Goal: Task Accomplishment & Management: Complete application form

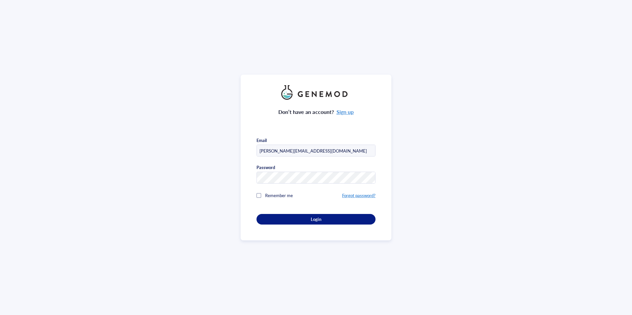
click at [258, 195] on div at bounding box center [258, 195] width 5 height 5
click at [286, 216] on div "Login" at bounding box center [316, 219] width 98 height 6
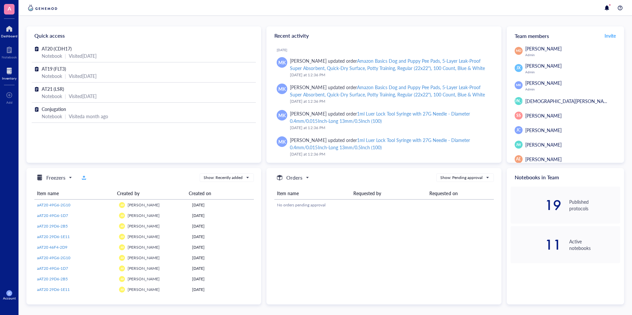
click at [10, 79] on div "Inventory" at bounding box center [9, 78] width 15 height 4
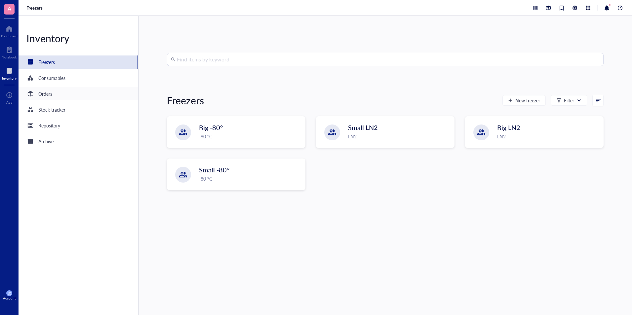
click at [44, 96] on div "Orders" at bounding box center [45, 93] width 14 height 7
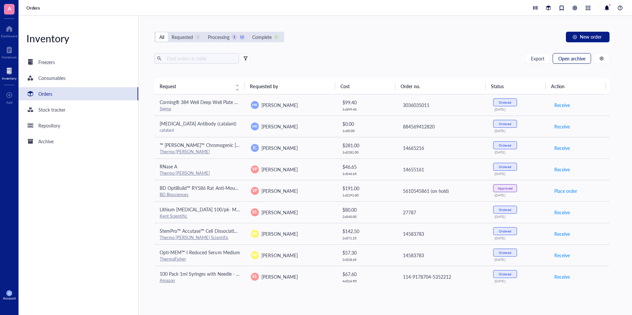
click at [587, 62] on button "Open archive" at bounding box center [572, 58] width 38 height 11
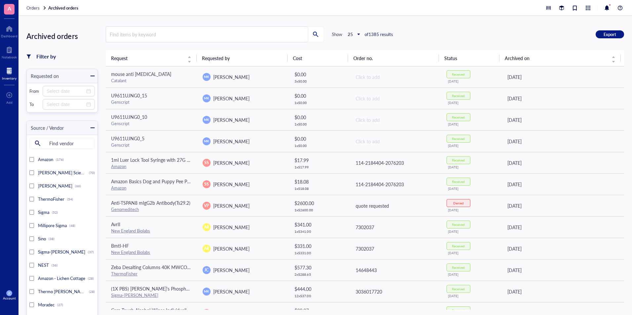
click at [159, 39] on input "search" at bounding box center [207, 34] width 202 height 15
type input "vial"
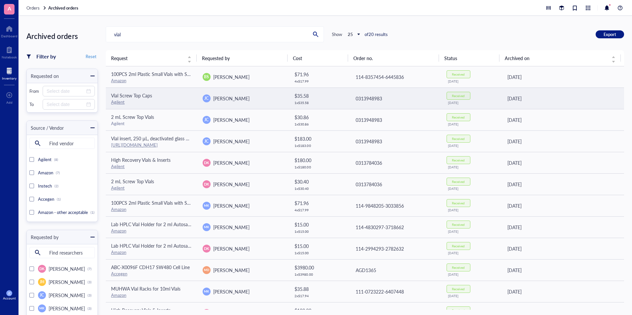
click at [161, 100] on div "Agilent" at bounding box center [151, 102] width 81 height 6
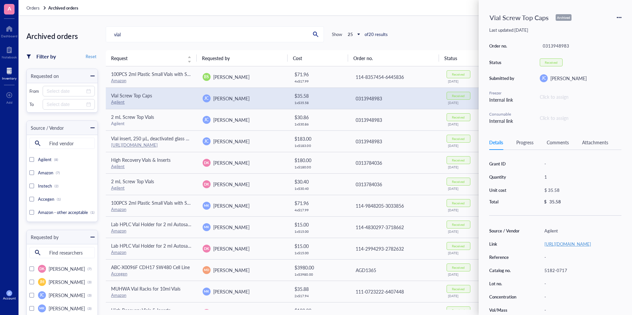
click at [579, 247] on link "[URL][DOMAIN_NAME]" at bounding box center [567, 244] width 47 height 6
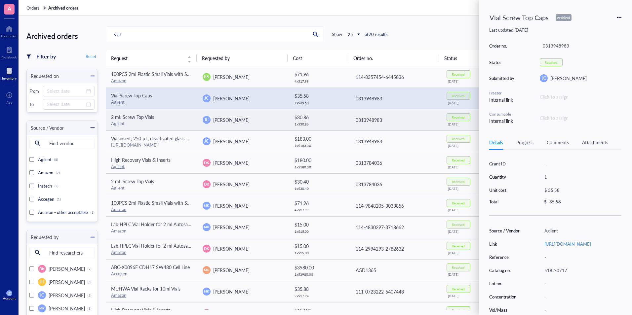
click at [173, 118] on div "2 mL Screw Top Vials" at bounding box center [151, 116] width 81 height 7
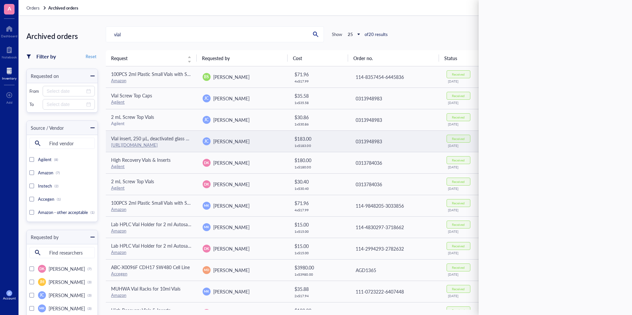
click at [198, 138] on td "[PERSON_NAME]" at bounding box center [243, 141] width 92 height 21
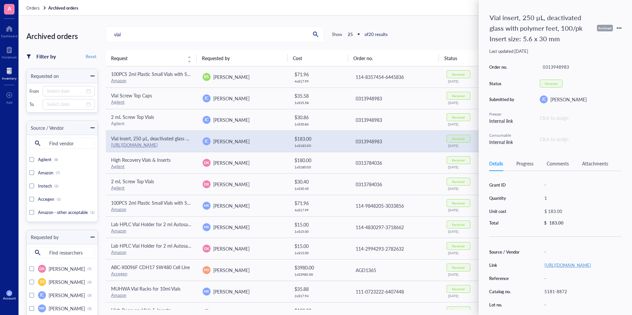
click at [591, 267] on link "[URL][DOMAIN_NAME]" at bounding box center [567, 265] width 47 height 6
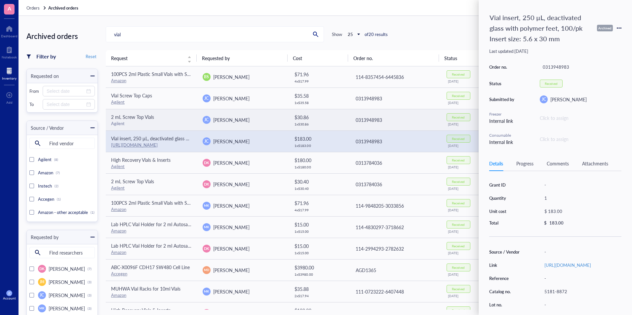
click at [180, 121] on div "Agilent" at bounding box center [151, 124] width 81 height 6
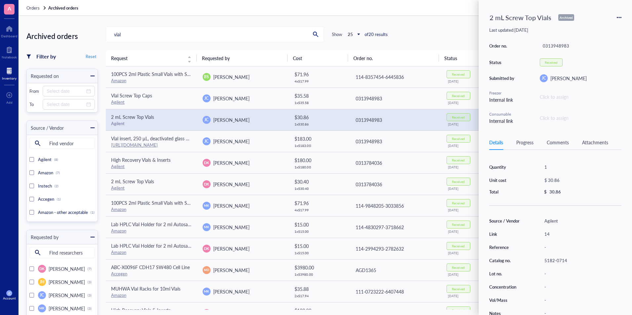
scroll to position [16, 0]
drag, startPoint x: 566, startPoint y: 255, endPoint x: 545, endPoint y: 251, distance: 21.4
click at [545, 253] on div "5182-0714" at bounding box center [581, 257] width 80 height 9
copy div "5182-0714"
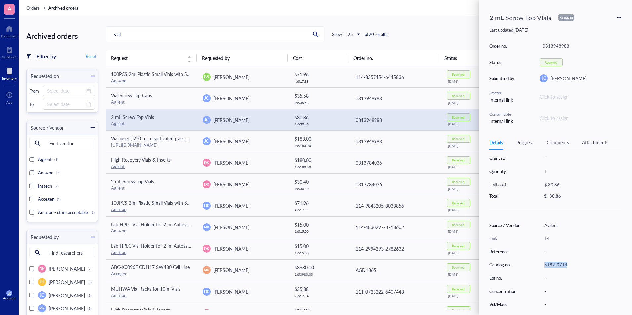
scroll to position [0, 0]
click at [427, 33] on div "vial Show 25 of 20 results Export" at bounding box center [365, 34] width 518 height 16
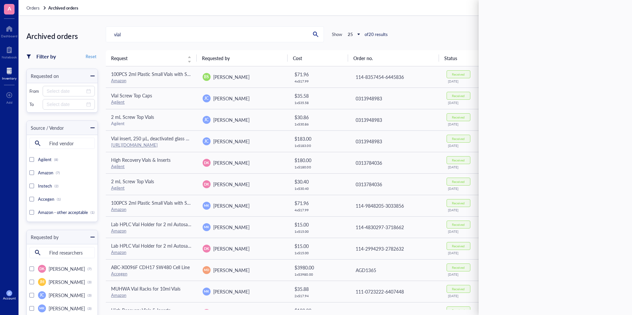
click at [7, 70] on div at bounding box center [9, 71] width 15 height 11
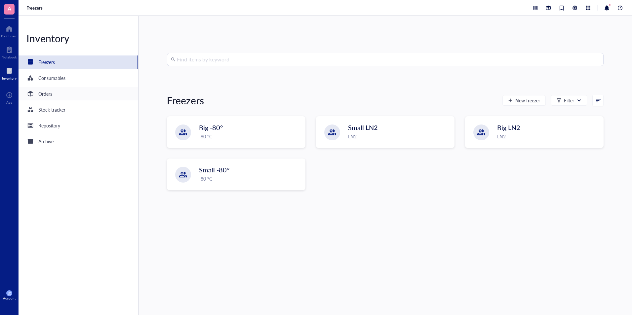
click at [66, 96] on div "Orders" at bounding box center [79, 93] width 120 height 13
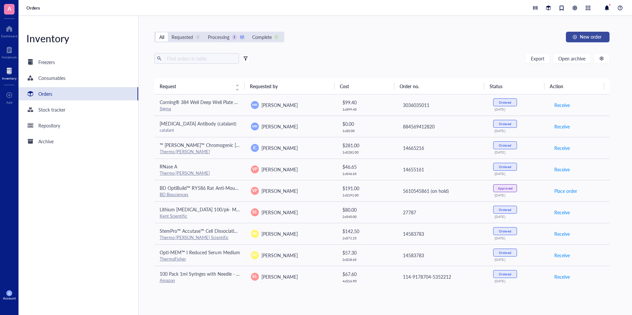
click at [576, 39] on div "button" at bounding box center [574, 37] width 5 height 5
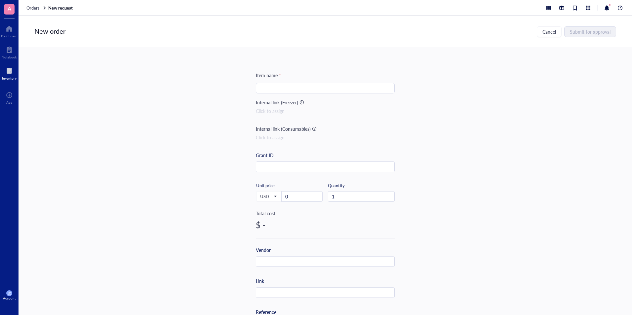
click at [275, 88] on input "search" at bounding box center [325, 88] width 131 height 10
paste input "2 ml Screw Top Vials"
click at [315, 102] on div "2 mL Screw Top Vials" at bounding box center [324, 101] width 128 height 7
type input "2 mL Screw Top Vials"
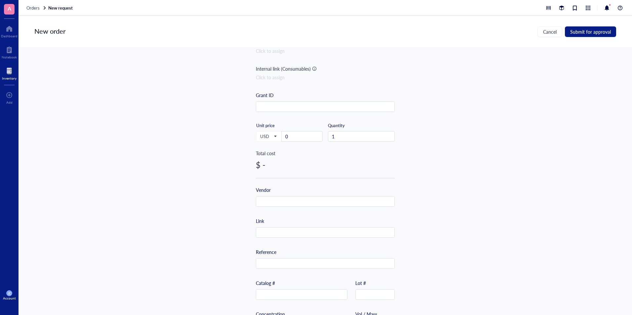
scroll to position [66, 0]
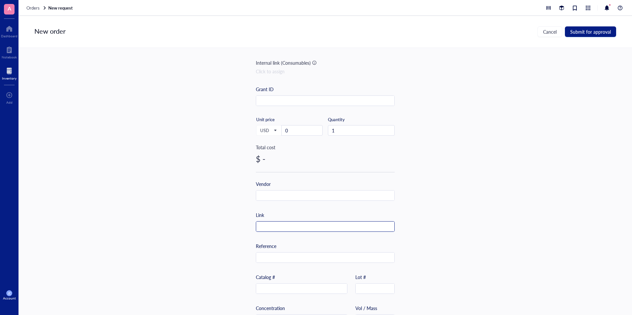
click at [279, 230] on input "text" at bounding box center [325, 227] width 138 height 11
paste input "[URL][DOMAIN_NAME]"
type input "[URL][DOMAIN_NAME]"
click at [275, 192] on input "text" at bounding box center [325, 196] width 138 height 11
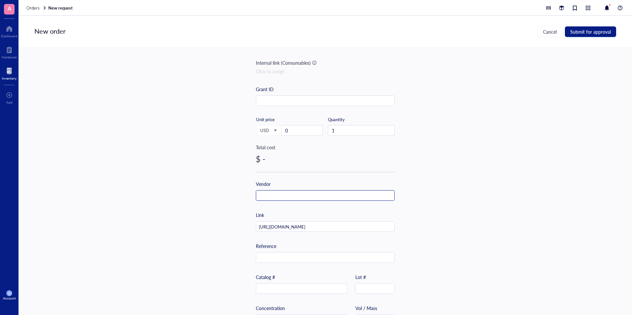
scroll to position [0, 0]
type input "Agilent"
click at [277, 288] on input "text" at bounding box center [301, 289] width 91 height 11
type input "5182-0714"
click at [300, 131] on input "0" at bounding box center [302, 131] width 41 height 10
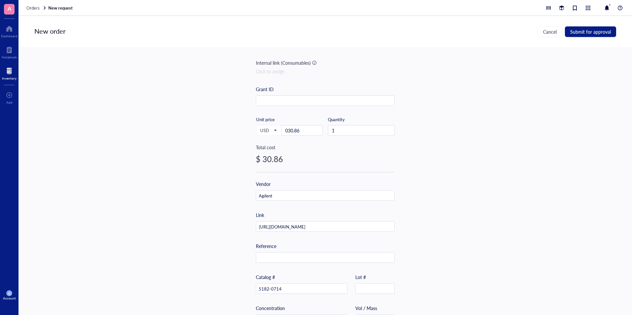
type input "30.86"
click at [222, 204] on div "Item name * 2 mL Screw Top Vials Internal link (Freezer) Click to assign Intern…" at bounding box center [325, 181] width 613 height 267
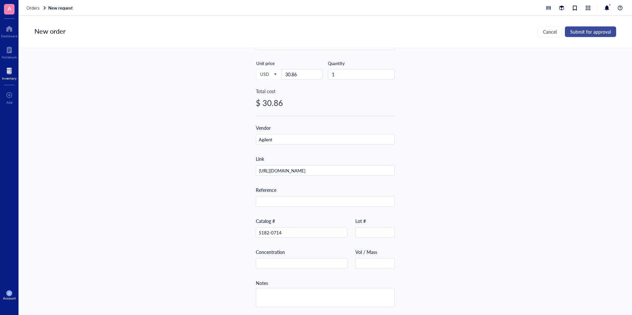
click at [602, 31] on span "Submit for approval" at bounding box center [590, 31] width 41 height 5
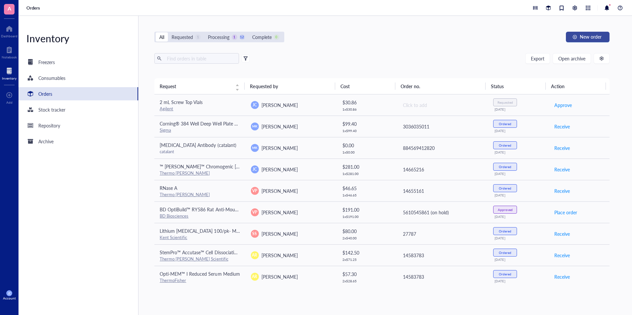
click at [571, 39] on button "New order" at bounding box center [588, 37] width 44 height 11
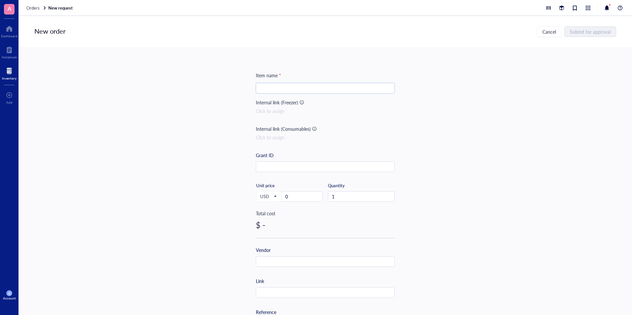
click at [328, 87] on input "search" at bounding box center [325, 88] width 131 height 10
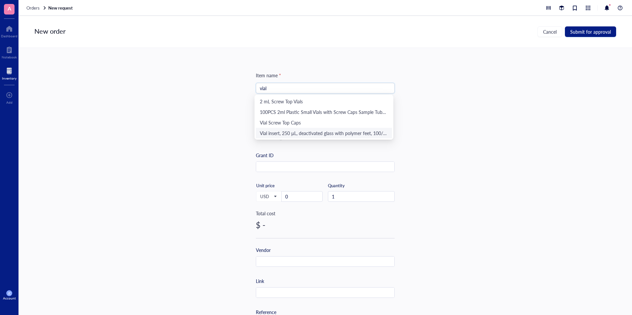
click at [314, 134] on div "Vial insert, 250 µL, deactivated glass with polymer feet, 100/pk Insert size: 5…" at bounding box center [324, 133] width 128 height 7
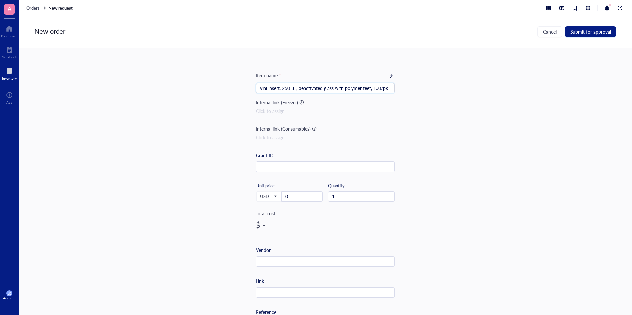
type input "Vial insert, 250 µL, deactivated glass with polymer feet, 100/pk Insert size: 5…"
click at [303, 296] on input "text" at bounding box center [325, 293] width 138 height 11
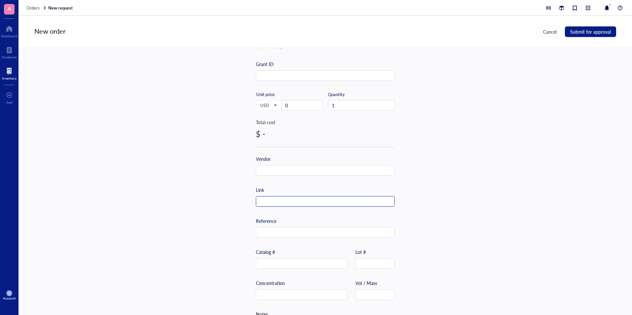
scroll to position [125, 0]
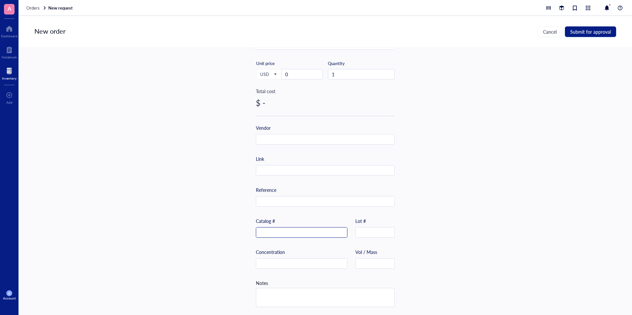
click at [302, 233] on input "text" at bounding box center [301, 233] width 91 height 11
paste input "5181-8872"
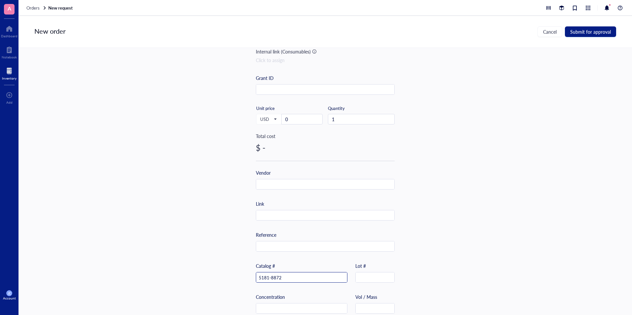
scroll to position [59, 0]
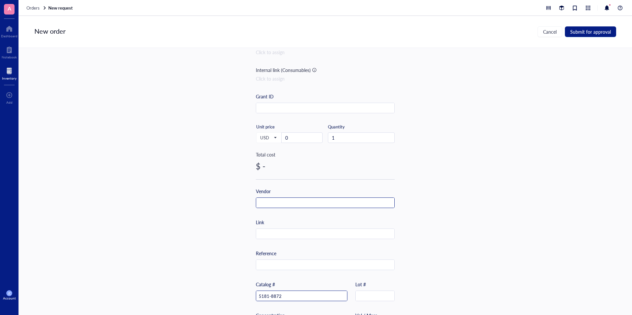
type input "5181-8872"
click at [284, 202] on input "text" at bounding box center [325, 203] width 138 height 11
type input "/"
type input "Agilent"
click at [290, 236] on input "text" at bounding box center [325, 234] width 138 height 11
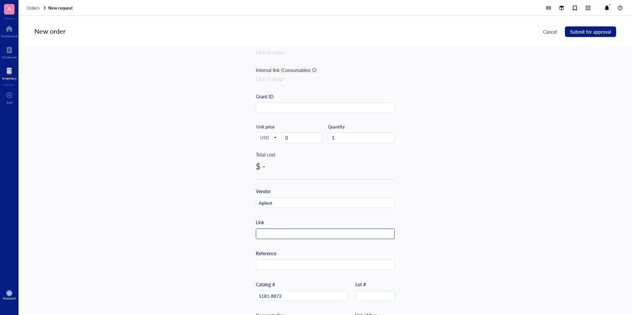
paste input "[URL][DOMAIN_NAME]"
type input "[URL][DOMAIN_NAME]"
click at [294, 142] on input "0" at bounding box center [302, 138] width 41 height 10
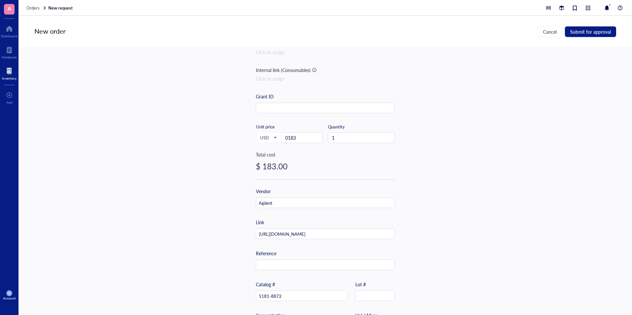
type input "183"
click at [224, 160] on div "Item name * Vial insert, 250 µL, deactivated glass with polymer feet, 100/pk In…" at bounding box center [325, 181] width 613 height 267
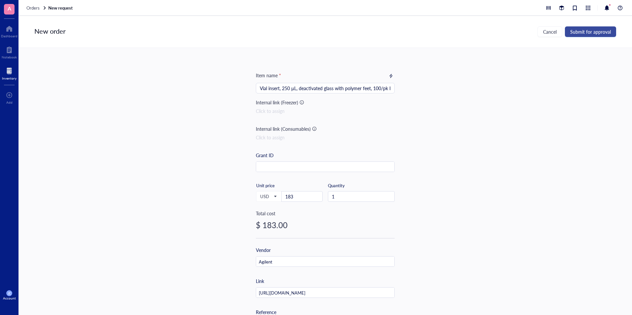
click at [577, 33] on span "Submit for approval" at bounding box center [590, 31] width 41 height 5
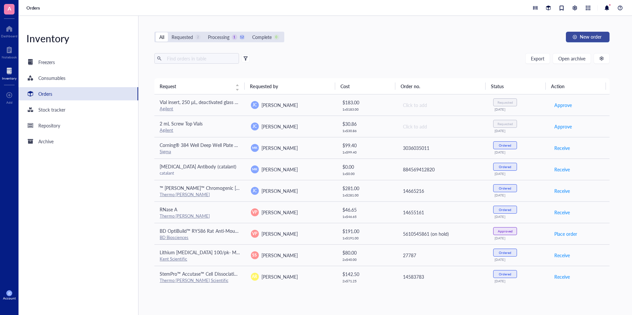
click at [595, 39] on span "New order" at bounding box center [591, 36] width 22 height 5
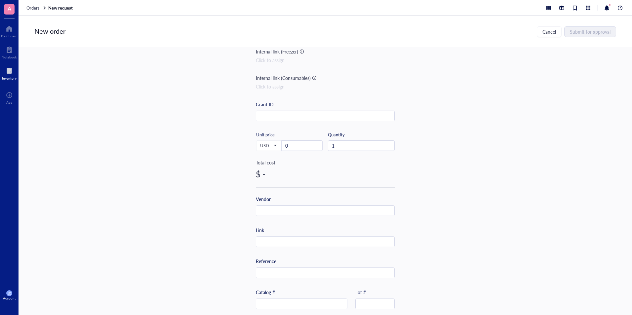
scroll to position [66, 0]
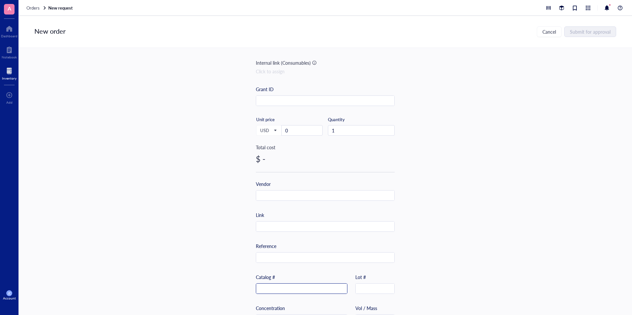
click at [282, 284] on div "Catalog #" at bounding box center [302, 284] width 92 height 20
click at [282, 286] on input "text" at bounding box center [301, 289] width 91 height 11
paste input "5182-0717"
type input "5182-0717"
click at [278, 198] on input "text" at bounding box center [325, 196] width 138 height 11
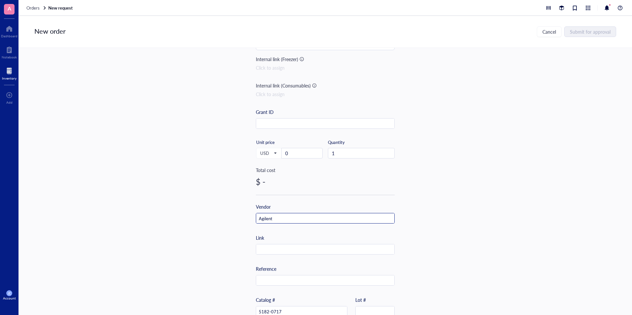
scroll to position [0, 0]
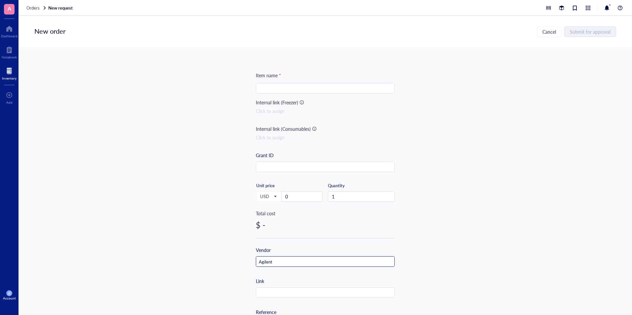
type input "Agilent"
click at [283, 85] on input "search" at bounding box center [325, 88] width 131 height 10
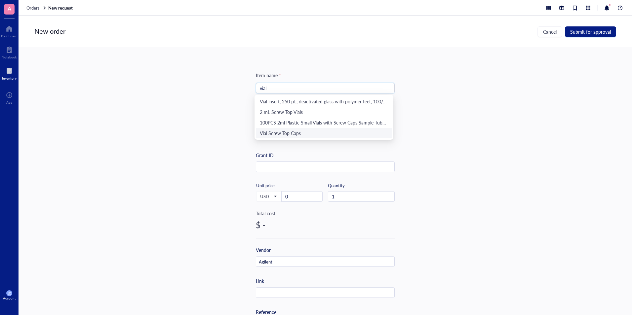
click at [299, 132] on div "Vial Screw Top Caps" at bounding box center [324, 133] width 128 height 7
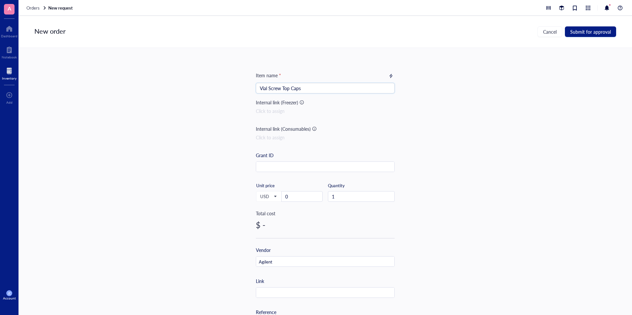
type input "Vial Screw Top Caps"
click at [300, 198] on input "0" at bounding box center [302, 197] width 41 height 10
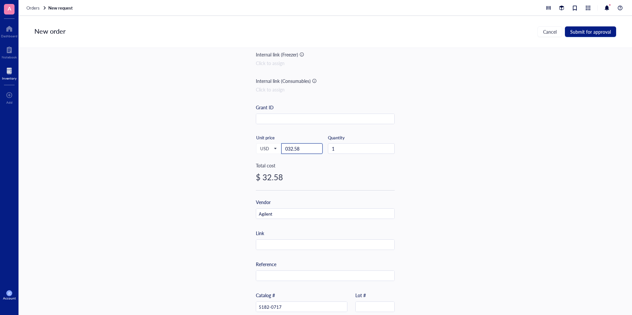
scroll to position [66, 0]
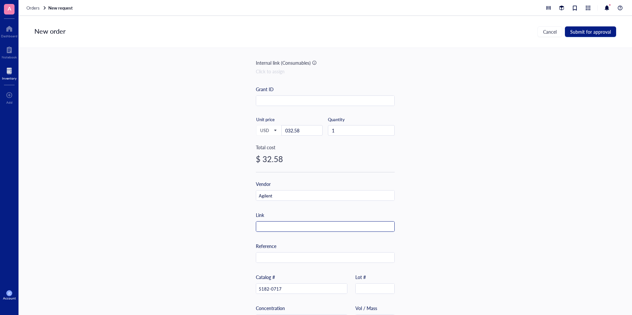
type input "32.58"
click at [296, 226] on input "text" at bounding box center [325, 227] width 138 height 11
paste input "[URL][DOMAIN_NAME]"
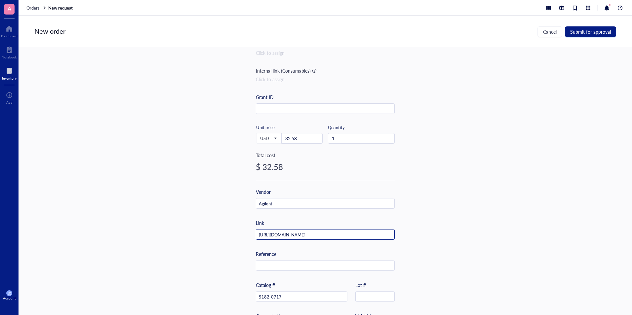
scroll to position [0, 0]
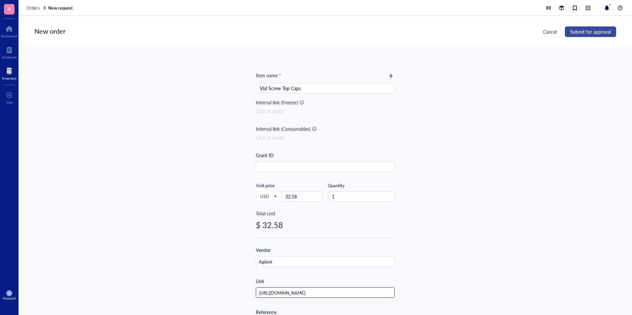
type input "[URL][DOMAIN_NAME]"
click at [568, 30] on button "Submit for approval" at bounding box center [590, 31] width 51 height 11
